Goal: Task Accomplishment & Management: Use online tool/utility

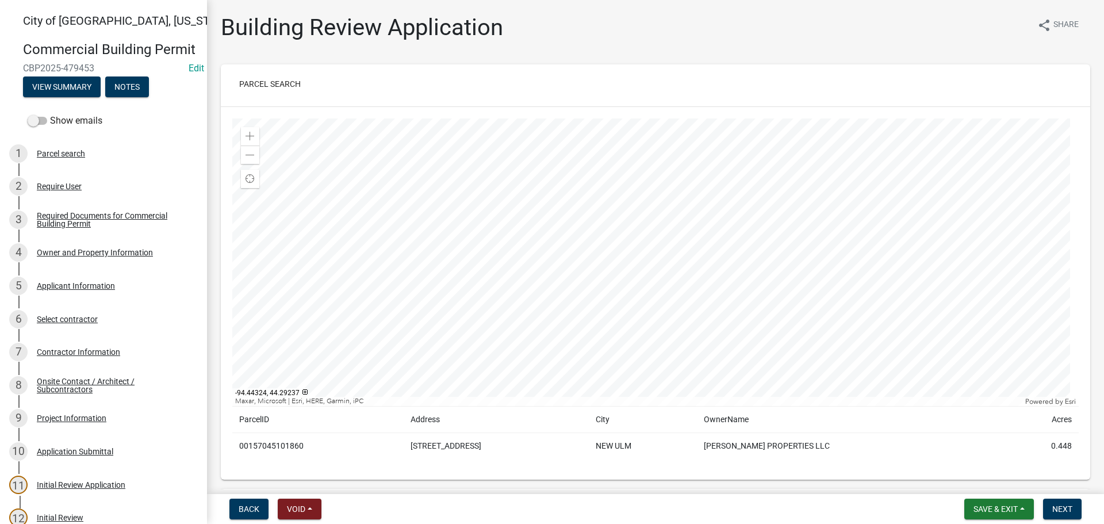
scroll to position [4253, 0]
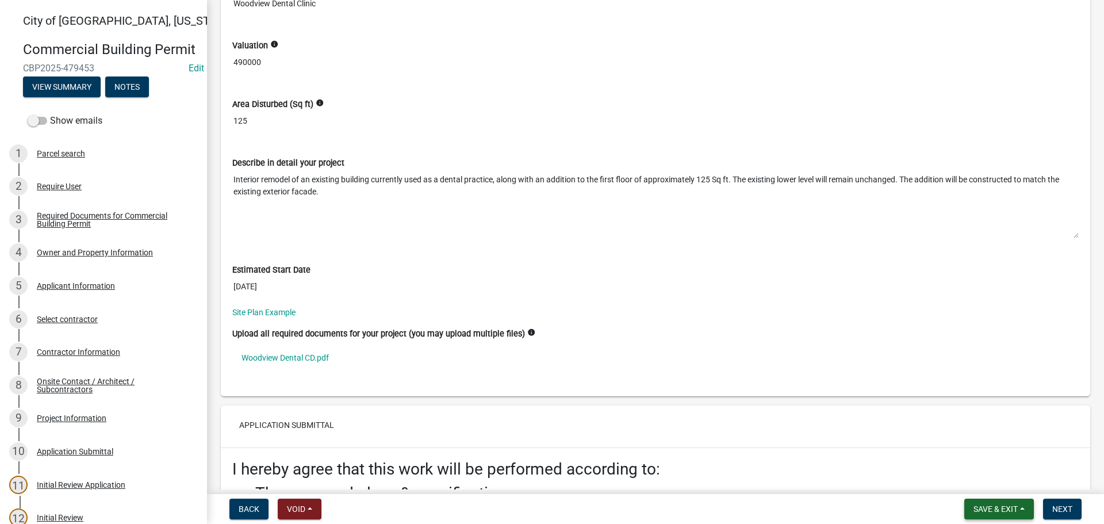
click at [992, 506] on span "Save & Exit" at bounding box center [995, 508] width 44 height 9
click at [973, 481] on button "Save & Exit" at bounding box center [987, 479] width 92 height 28
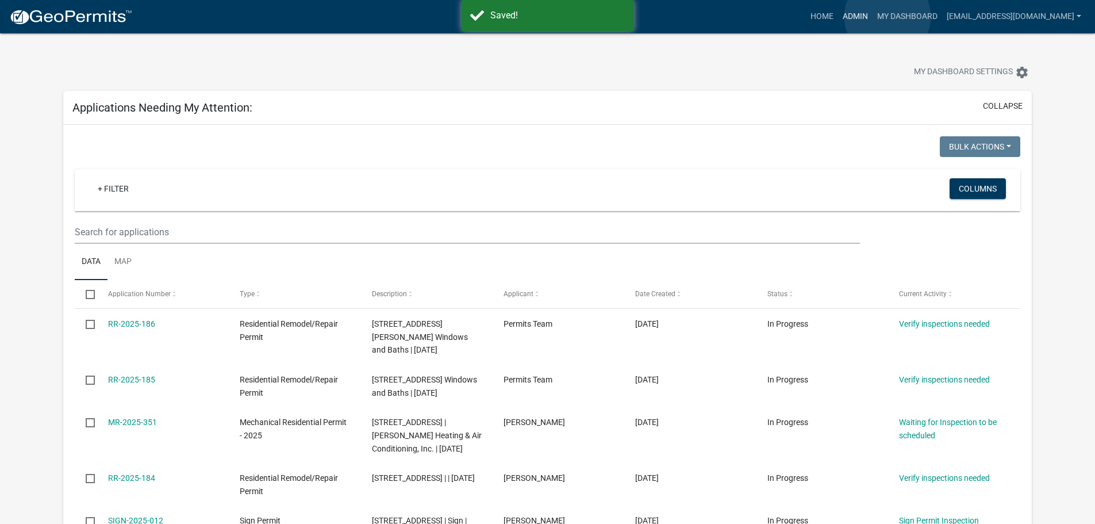
click at [873, 17] on link "Admin" at bounding box center [855, 17] width 34 height 22
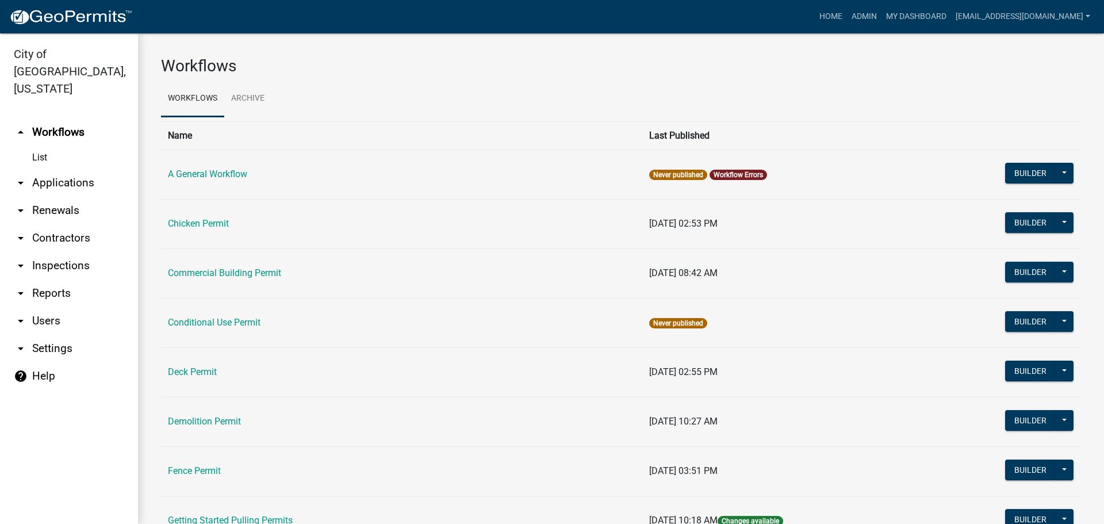
click at [66, 169] on link "arrow_drop_down Applications" at bounding box center [69, 183] width 138 height 28
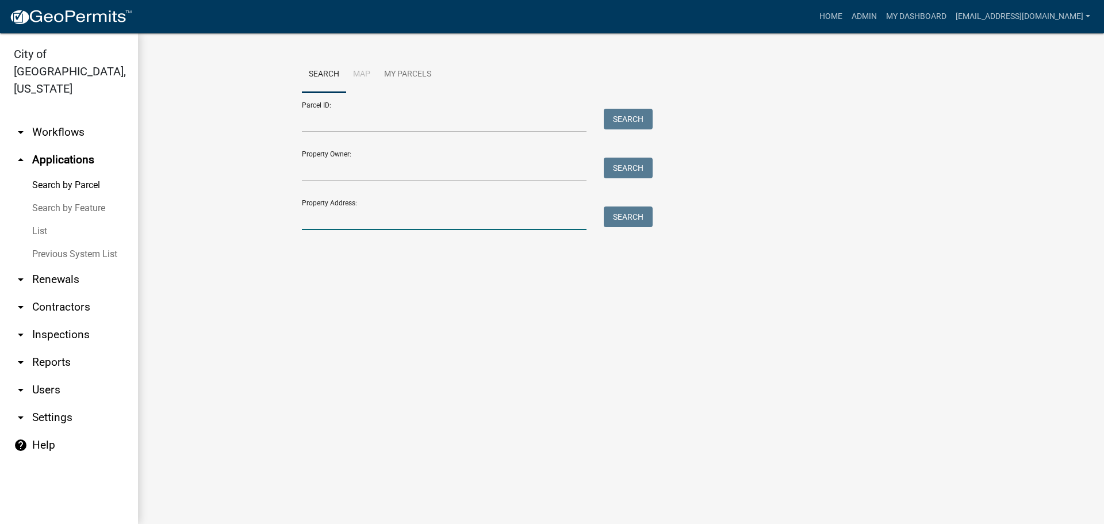
click at [355, 220] on input "Property Address:" at bounding box center [444, 218] width 285 height 24
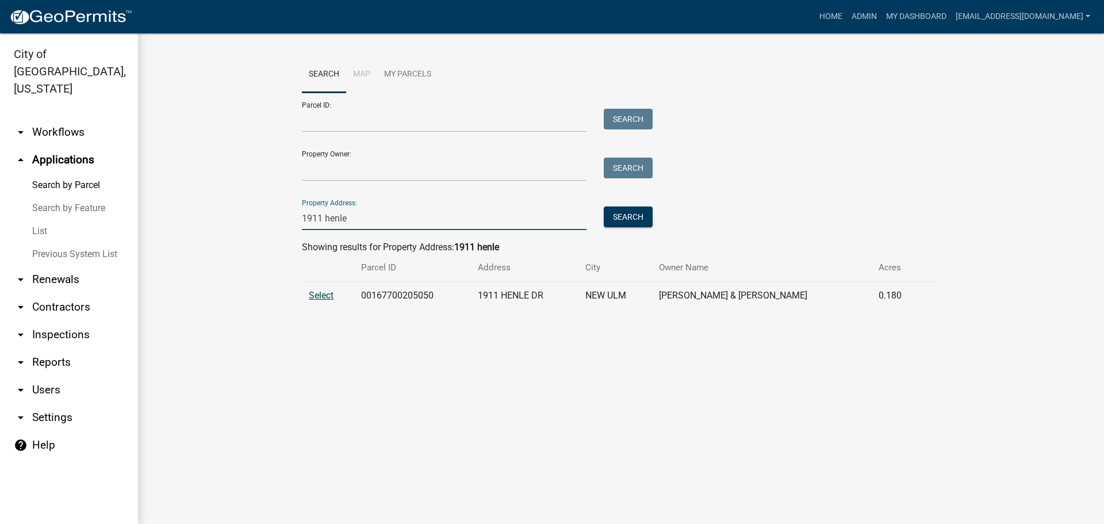
type input "1911 henle"
click at [331, 298] on span "Select" at bounding box center [321, 295] width 25 height 11
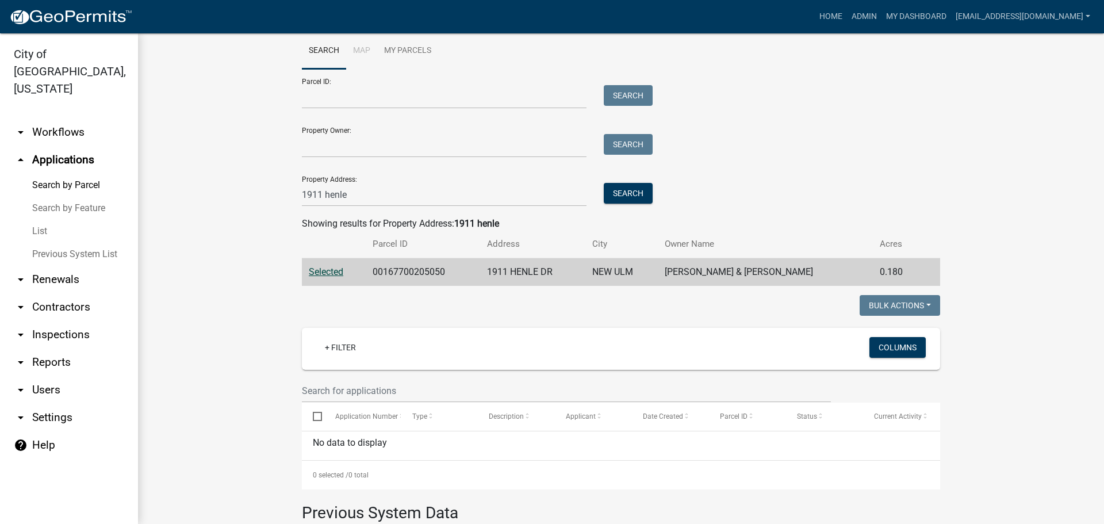
scroll to position [253, 0]
